Goal: Browse casually

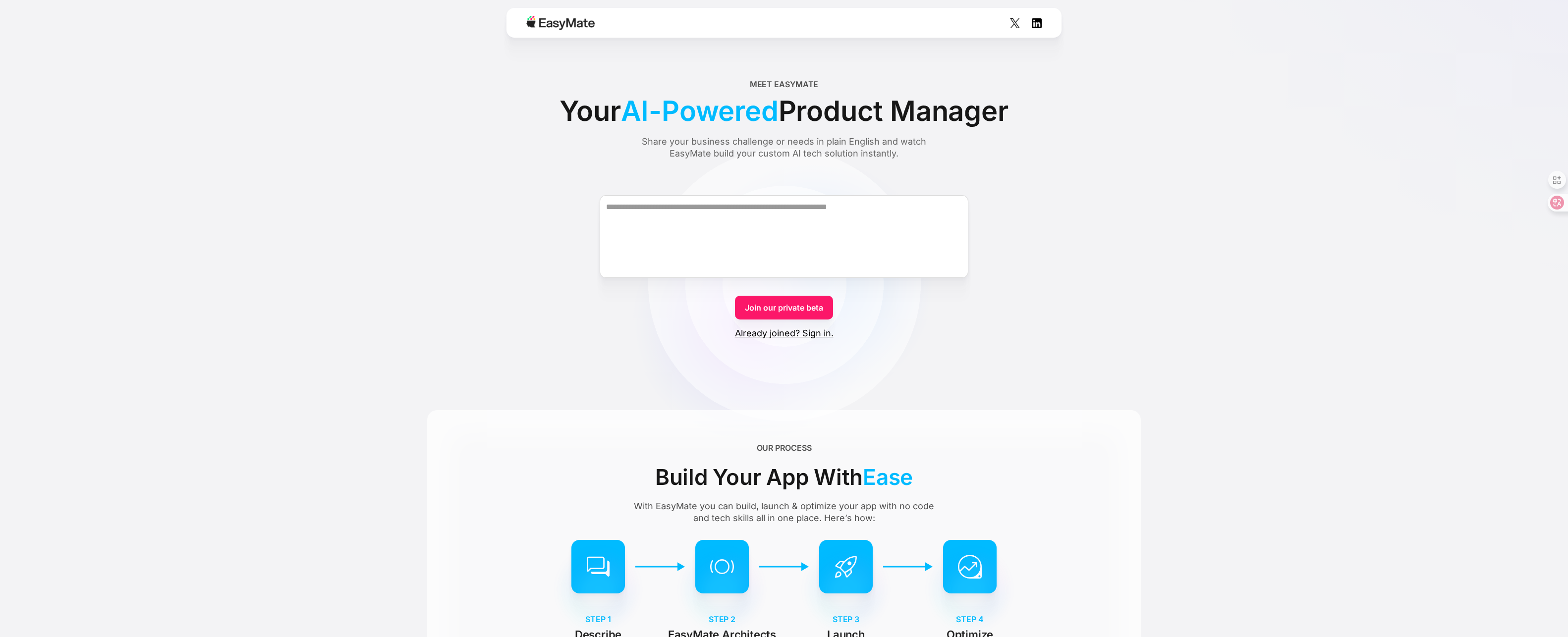
click at [607, 13] on div at bounding box center [784, 23] width 555 height 30
click at [602, 20] on div at bounding box center [784, 23] width 555 height 30
click at [599, 26] on div at bounding box center [784, 23] width 555 height 30
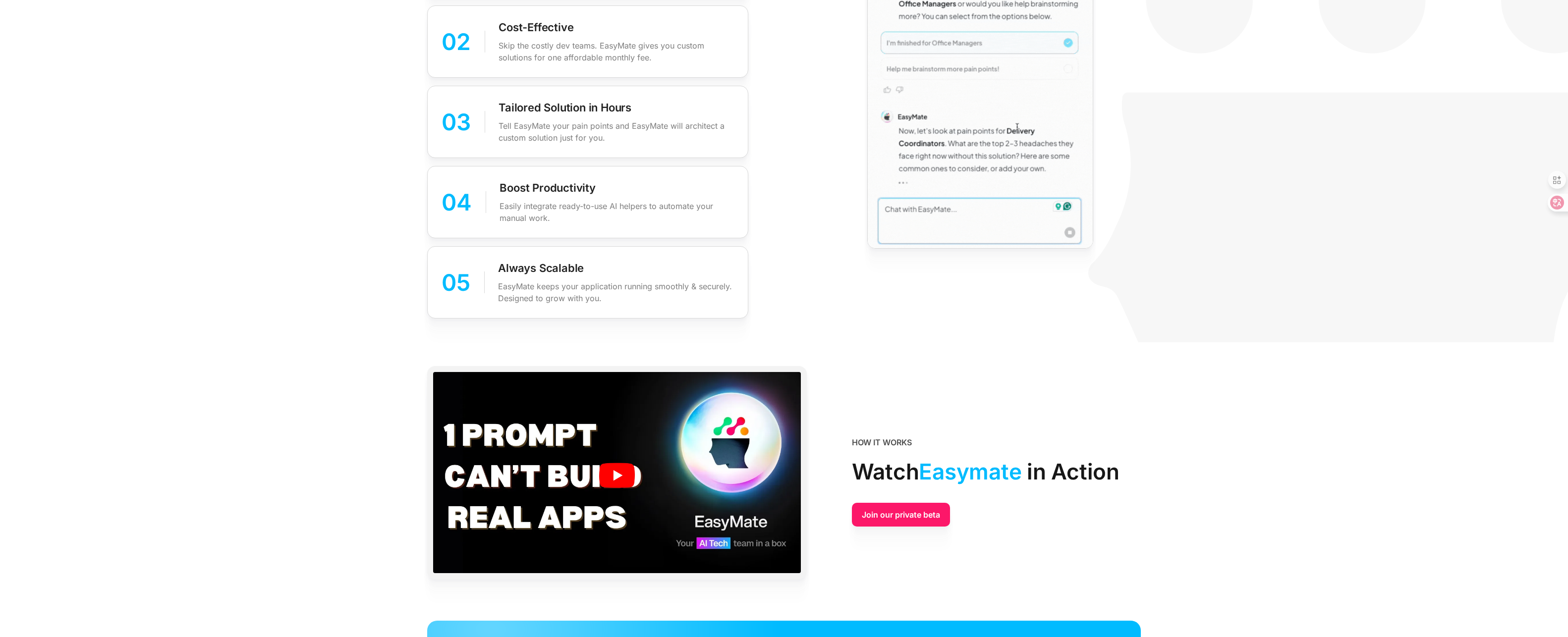
scroll to position [1684, 0]
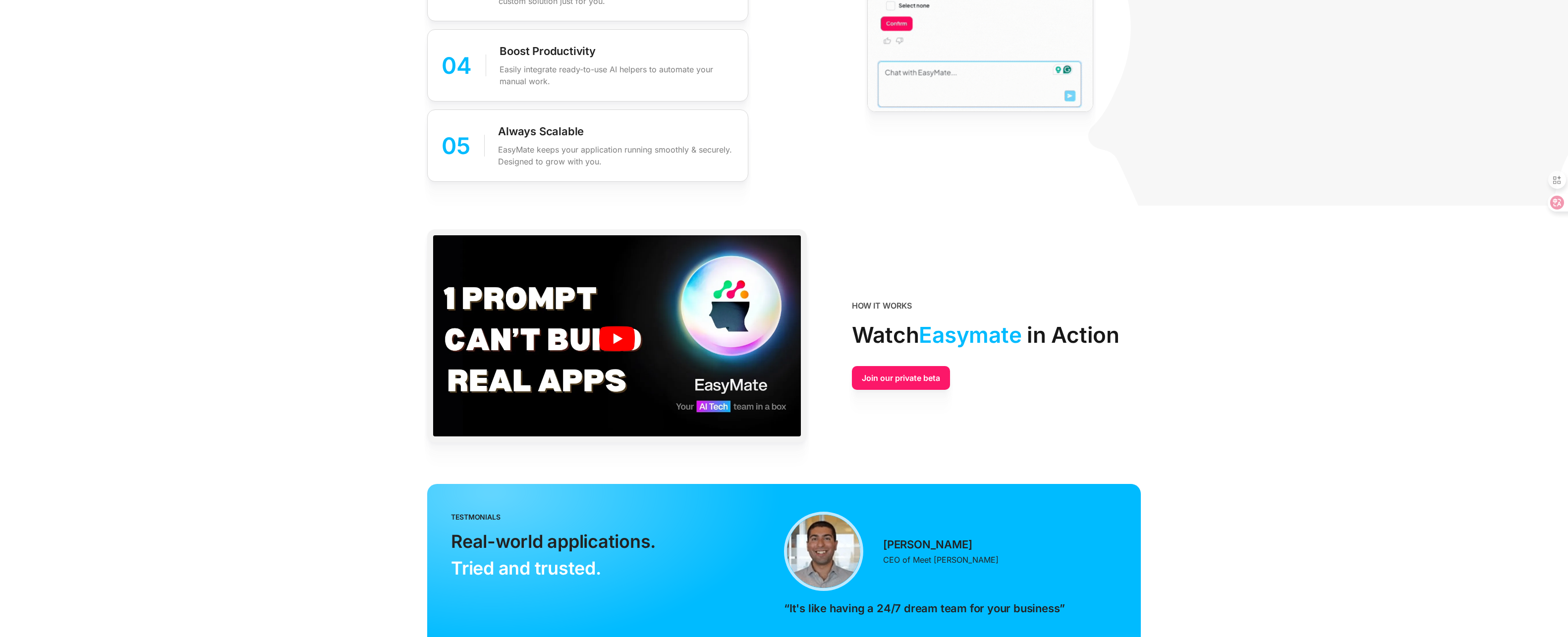
click at [604, 309] on img at bounding box center [617, 339] width 368 height 207
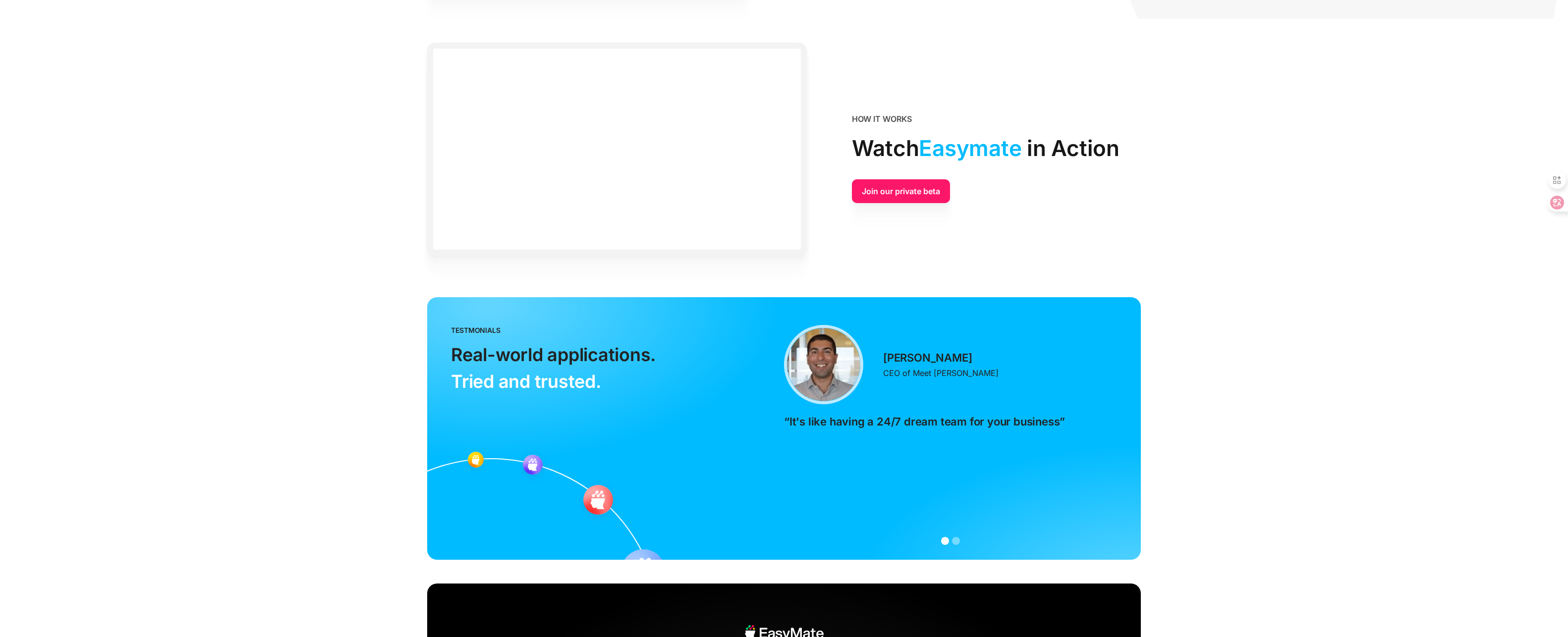
scroll to position [1982, 0]
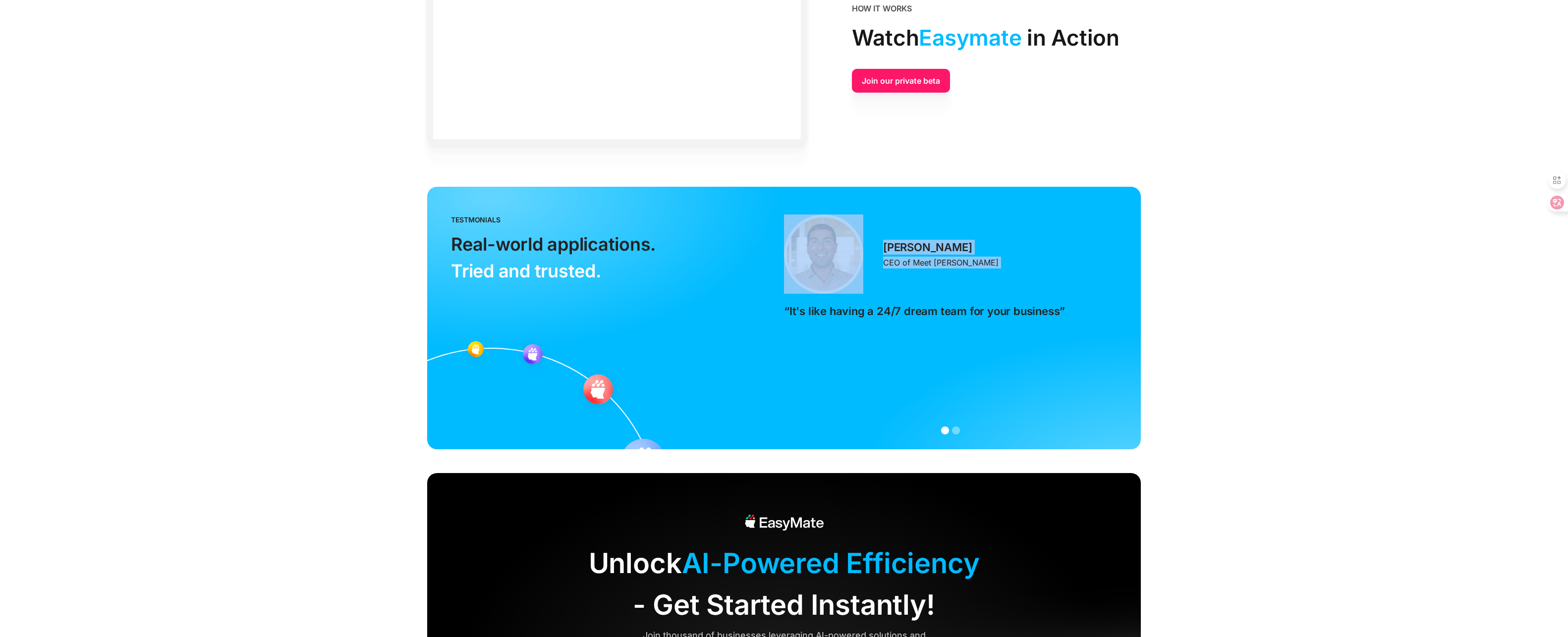
drag, startPoint x: 786, startPoint y: 397, endPoint x: 614, endPoint y: 403, distance: 172.1
click at [614, 403] on div "testmonials Real-world applications. ‍ Tried and trusted. [PERSON_NAME] CEO of …" at bounding box center [784, 318] width 713 height 263
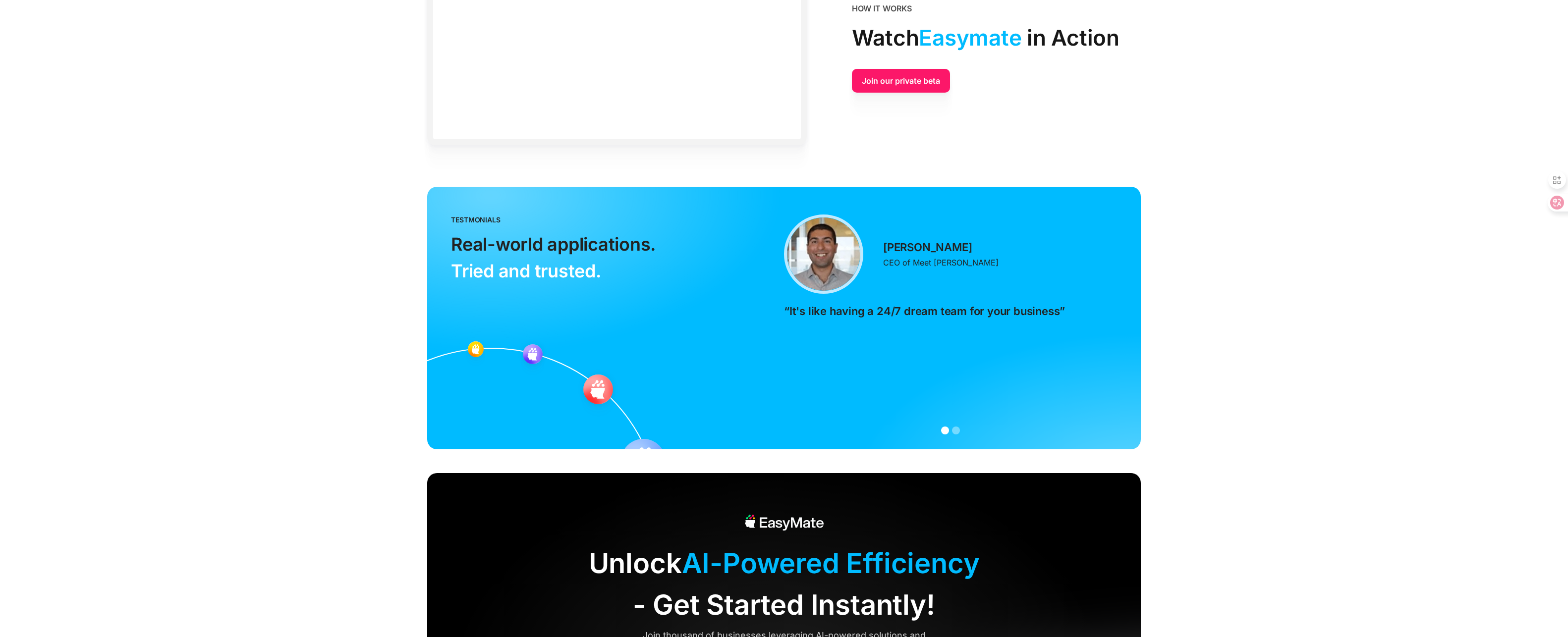
click at [892, 396] on div "[PERSON_NAME] CEO of Meet [PERSON_NAME] “It's like having a 24/7 dream team for…" at bounding box center [950, 318] width 333 height 207
click at [951, 433] on div "carousel" at bounding box center [950, 431] width 333 height 20
click at [956, 433] on div "Show slide 2 of 2" at bounding box center [956, 430] width 8 height 8
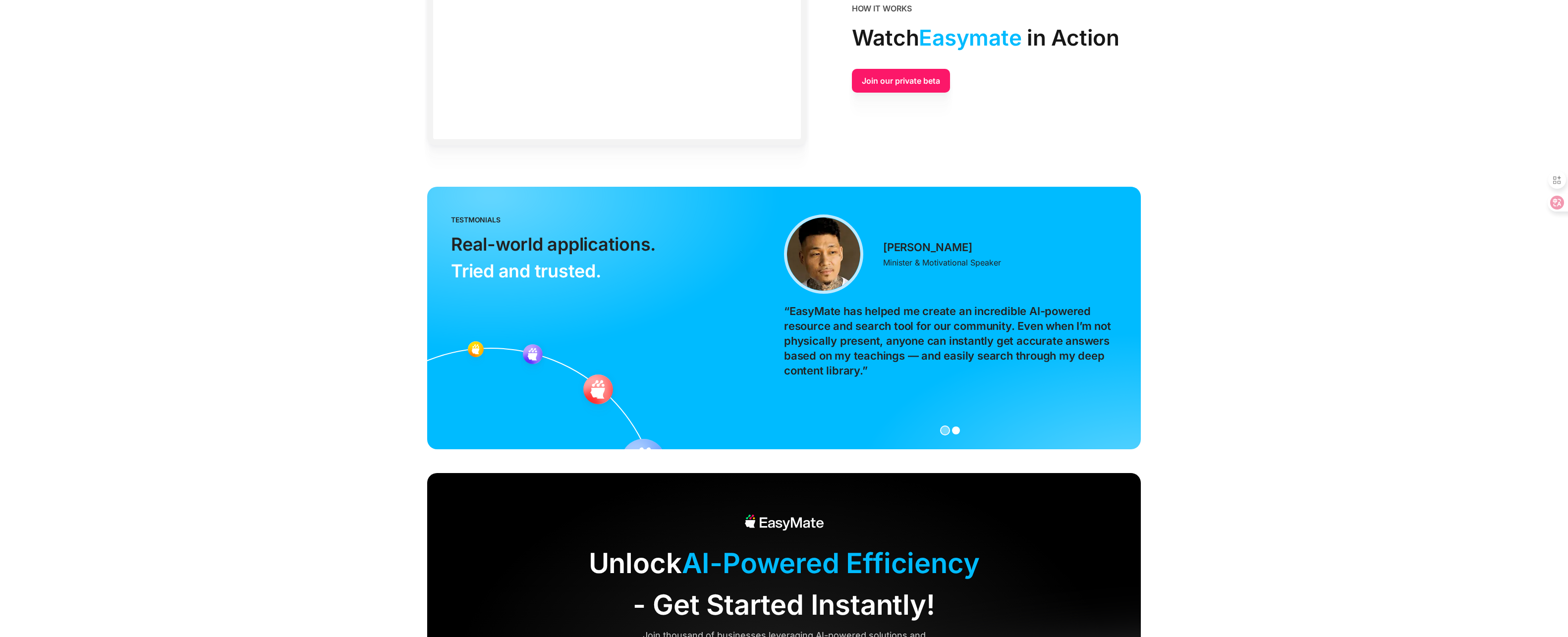
click at [945, 431] on div "Show slide 1 of 2" at bounding box center [945, 430] width 8 height 8
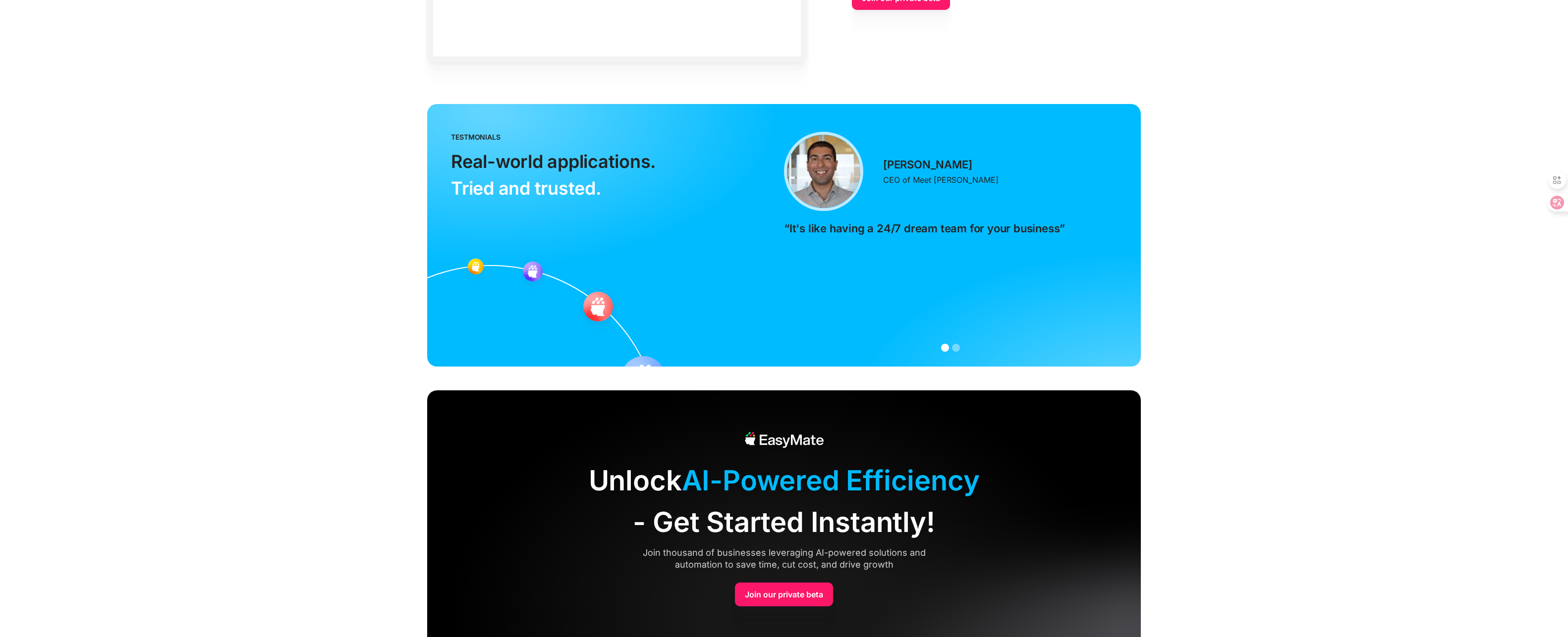
scroll to position [2184, 0]
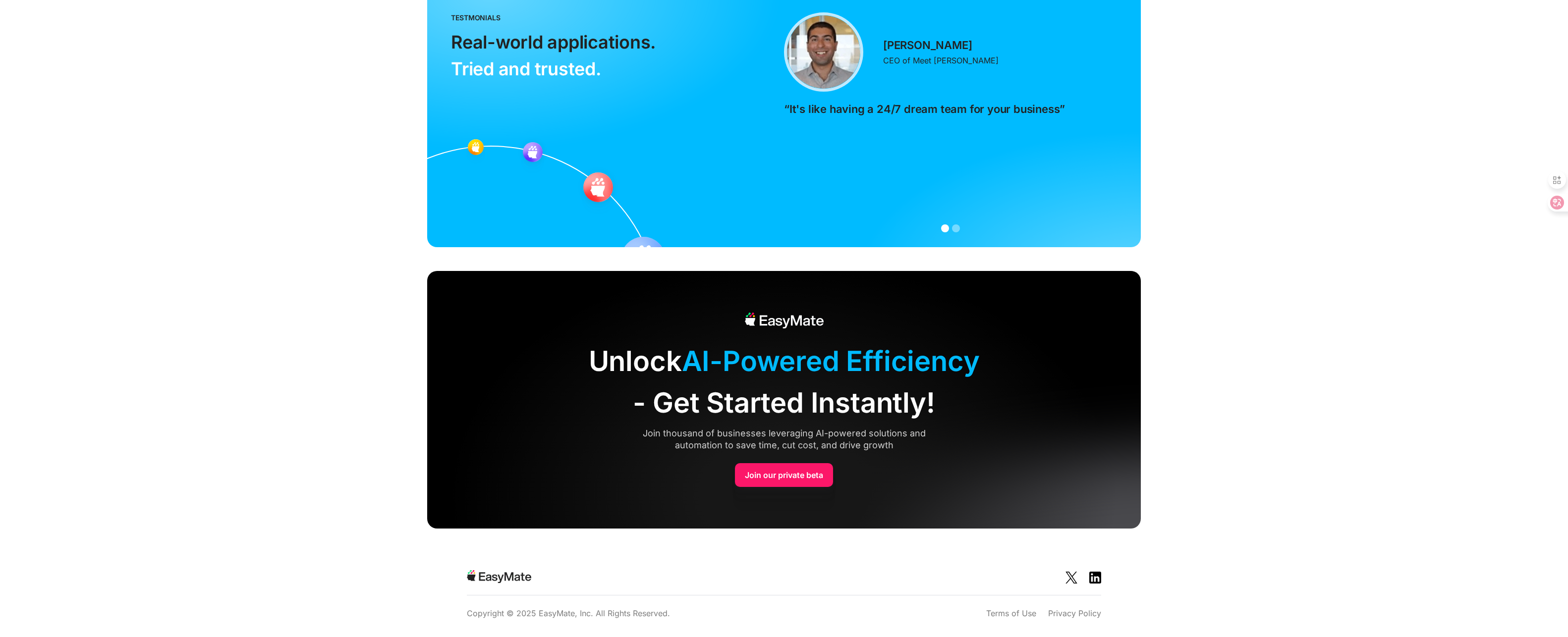
click at [281, 316] on section "Unlock AI-Powered Efficiency - Get Started Instantly! Join thousand of business…" at bounding box center [784, 411] width 1568 height 281
